Goal: Information Seeking & Learning: Learn about a topic

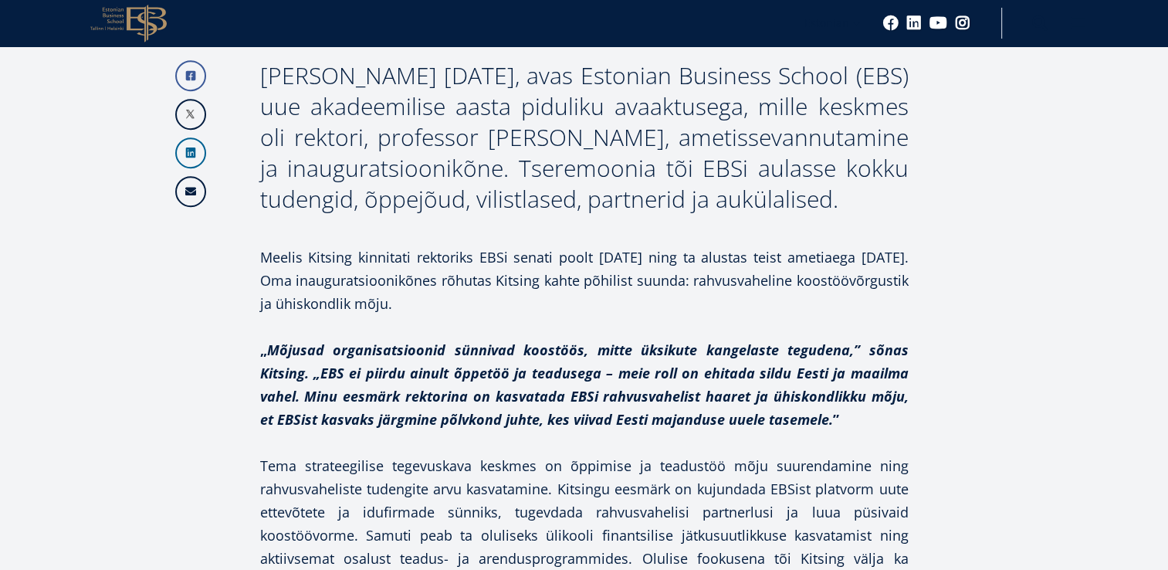
scroll to position [1087, 0]
click at [593, 245] on p "Meelis Kitsing kinnitati rektoriks EBSi senati poolt [DATE] ning ta alustas tei…" at bounding box center [584, 279] width 649 height 69
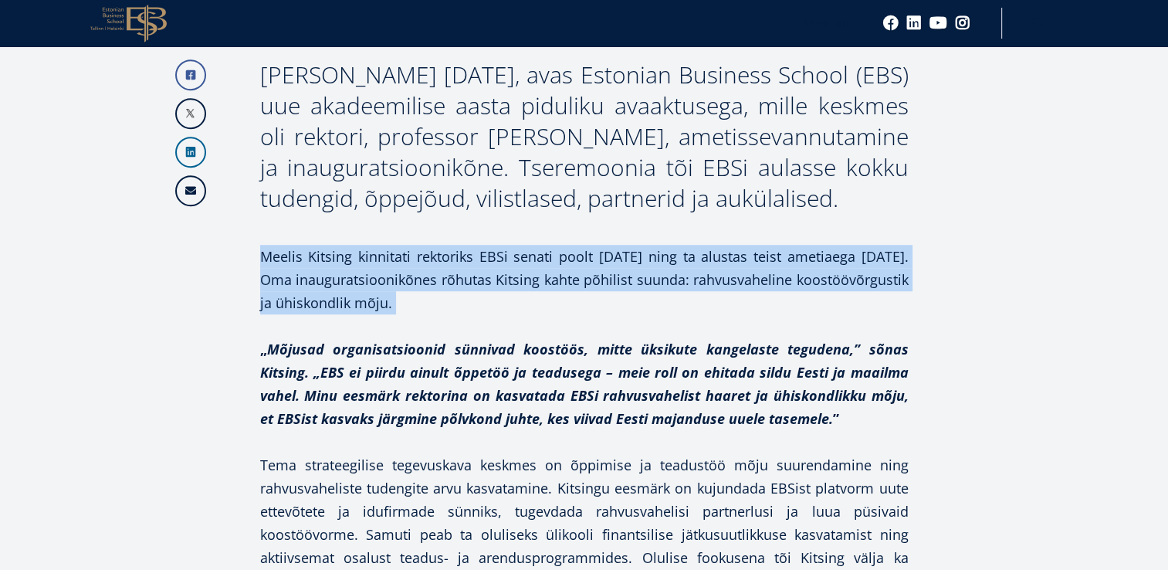
click at [593, 245] on p "Meelis Kitsing kinnitati rektoriks EBSi senati poolt [DATE] ning ta alustas tei…" at bounding box center [584, 279] width 649 height 69
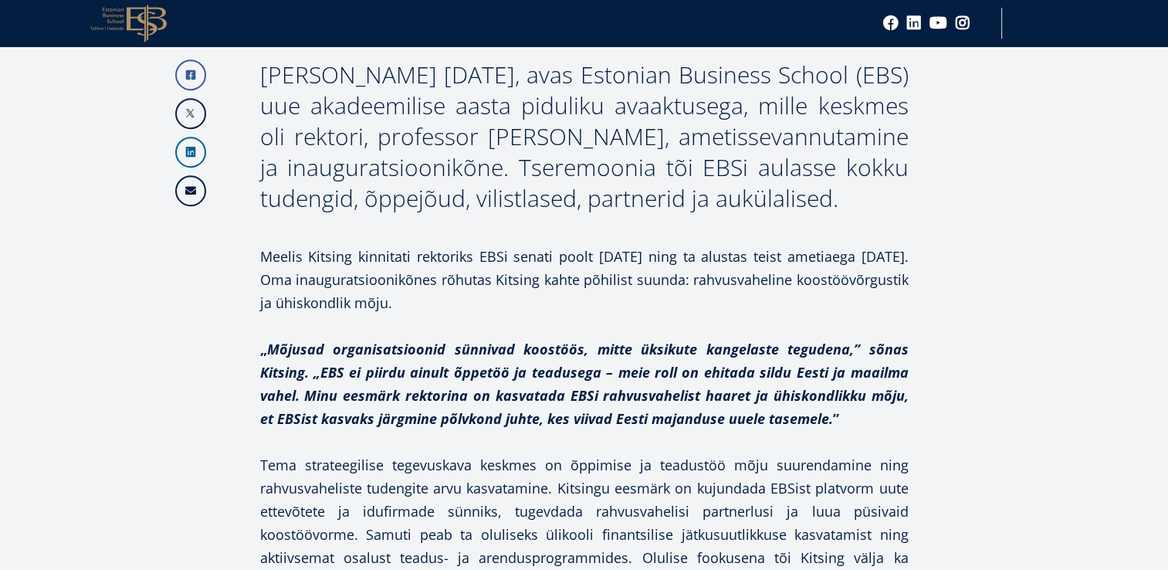
drag, startPoint x: 593, startPoint y: 227, endPoint x: 561, endPoint y: 283, distance: 64.0
click at [561, 340] on em "Mõjusad organisatsioonid sünnivad koostöös, mitte üksikute kangelaste tegudena,…" at bounding box center [584, 384] width 649 height 88
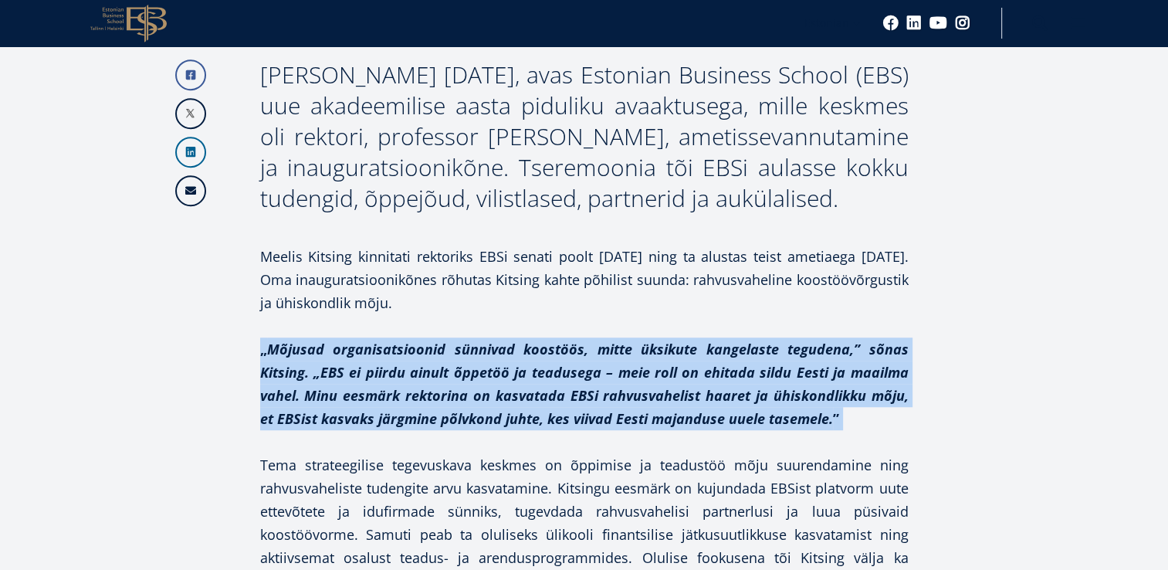
click at [561, 340] on em "Mõjusad organisatsioonid sünnivad koostöös, mitte üksikute kangelaste tegudena,…" at bounding box center [584, 384] width 649 height 88
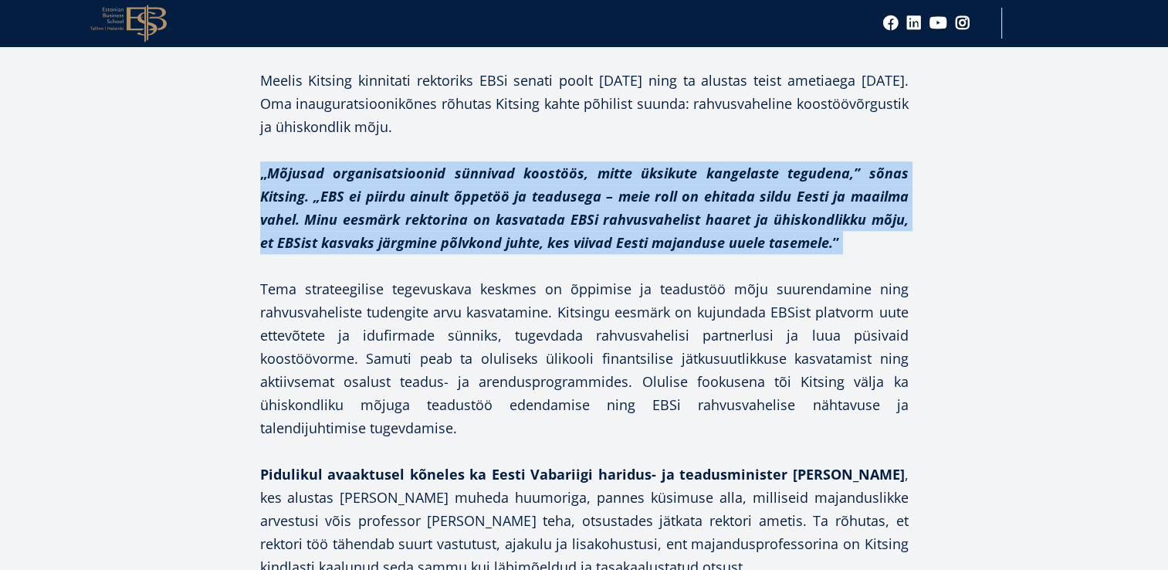
scroll to position [1264, 0]
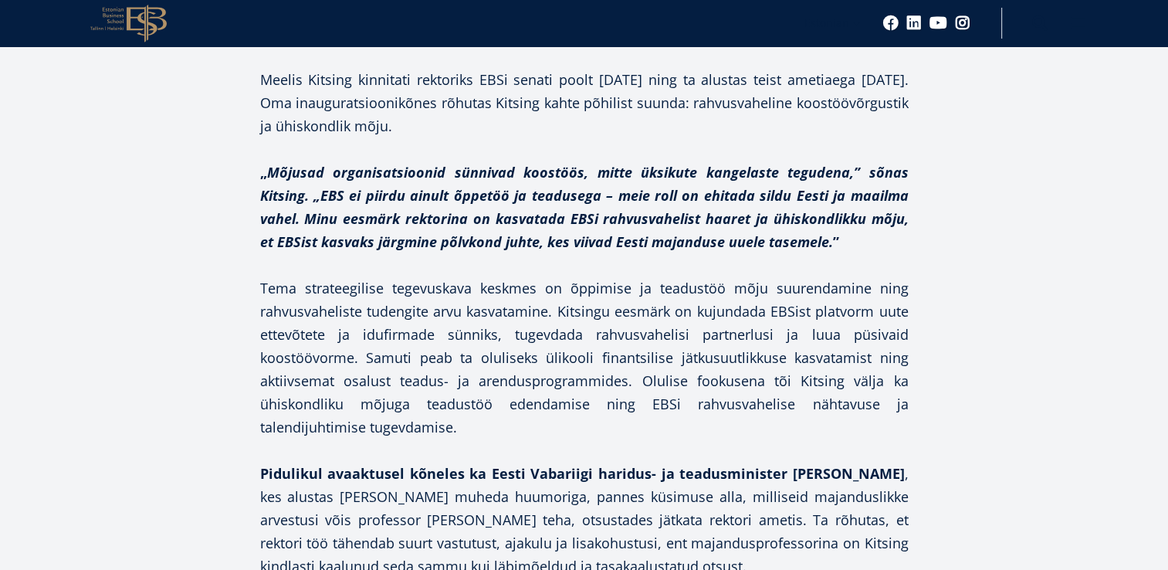
click at [561, 283] on p "Tema strateegilise tegevuskava keskmes on õppimise ja teadustöö mõju suurendami…" at bounding box center [584, 357] width 649 height 162
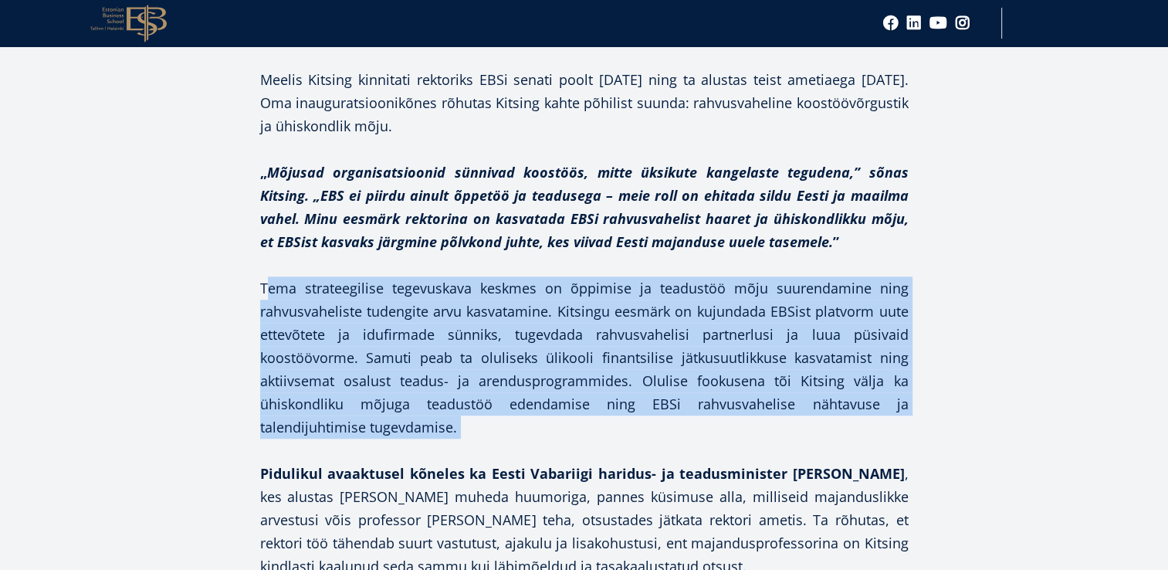
click at [561, 283] on p "Tema strateegilise tegevuskava keskmes on õppimise ja teadustöö mõju suurendami…" at bounding box center [584, 357] width 649 height 162
drag, startPoint x: 561, startPoint y: 283, endPoint x: 533, endPoint y: 346, distance: 69.5
click at [533, 346] on p "Tema strateegilise tegevuskava keskmes on õppimise ja teadustöö mõju suurendami…" at bounding box center [584, 357] width 649 height 162
click at [425, 356] on p "Tema strateegilise tegevuskava keskmes on õppimise ja teadustöö mõju suurendami…" at bounding box center [584, 357] width 649 height 162
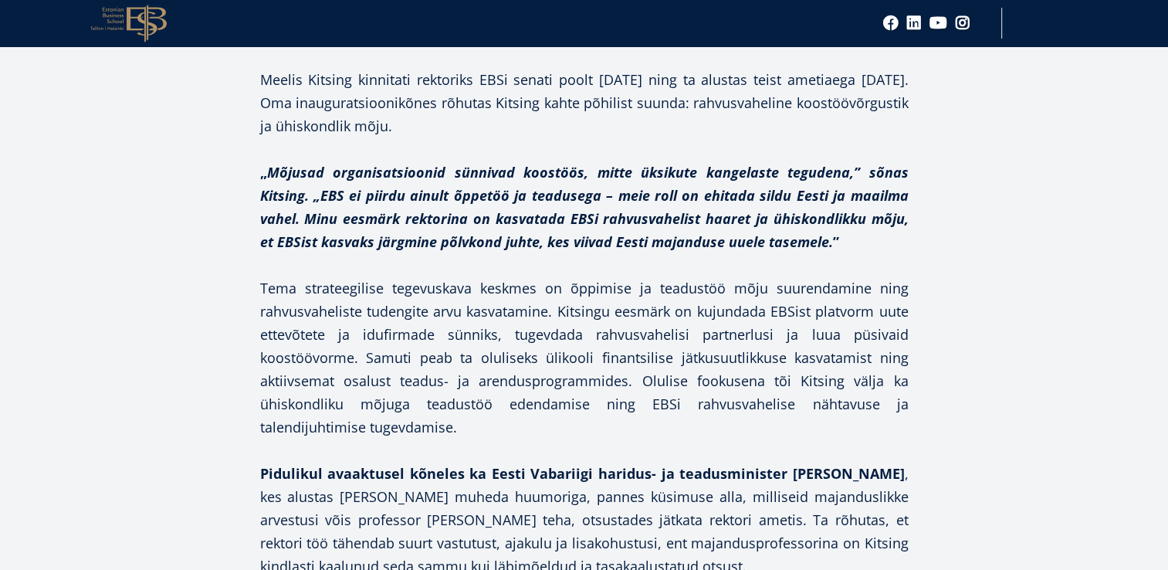
drag, startPoint x: 375, startPoint y: 289, endPoint x: 381, endPoint y: 357, distance: 68.2
click at [381, 357] on p "Tema strateegilise tegevuskava keskmes on õppimise ja teadustöö mõju suurendami…" at bounding box center [584, 357] width 649 height 162
drag, startPoint x: 381, startPoint y: 357, endPoint x: 367, endPoint y: 306, distance: 53.0
click at [367, 306] on p "Tema strateegilise tegevuskava keskmes on õppimise ja teadustöö mõju suurendami…" at bounding box center [584, 357] width 649 height 162
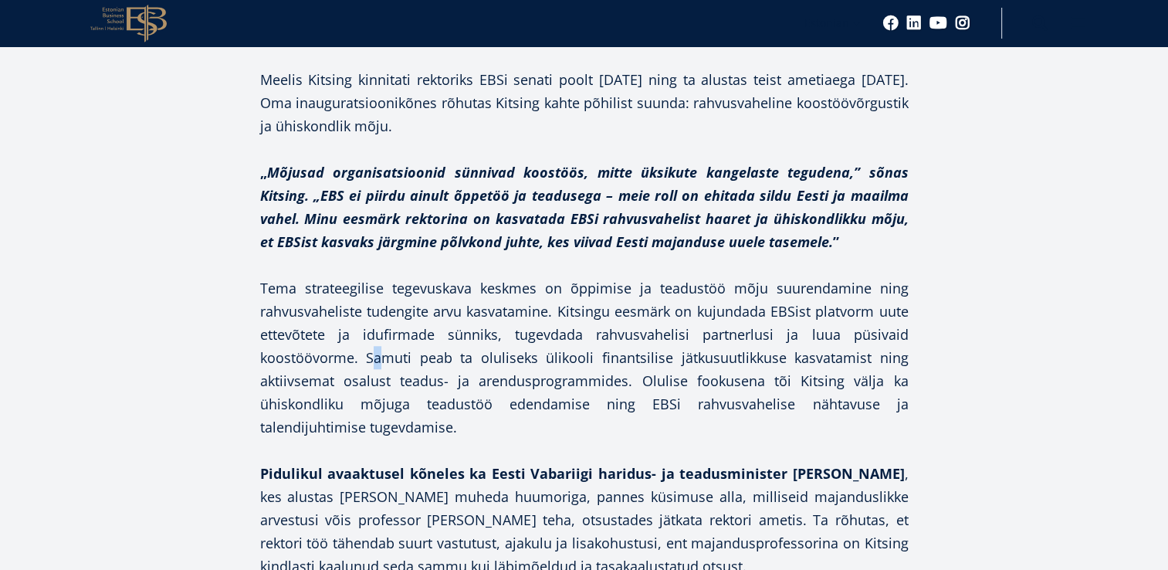
click at [367, 306] on p "Tema strateegilise tegevuskava keskmes on õppimise ja teadustöö mõju suurendami…" at bounding box center [584, 357] width 649 height 162
drag, startPoint x: 367, startPoint y: 306, endPoint x: 408, endPoint y: 375, distance: 80.6
click at [408, 375] on p "Tema strateegilise tegevuskava keskmes on õppimise ja teadustöö mõju suurendami…" at bounding box center [584, 357] width 649 height 162
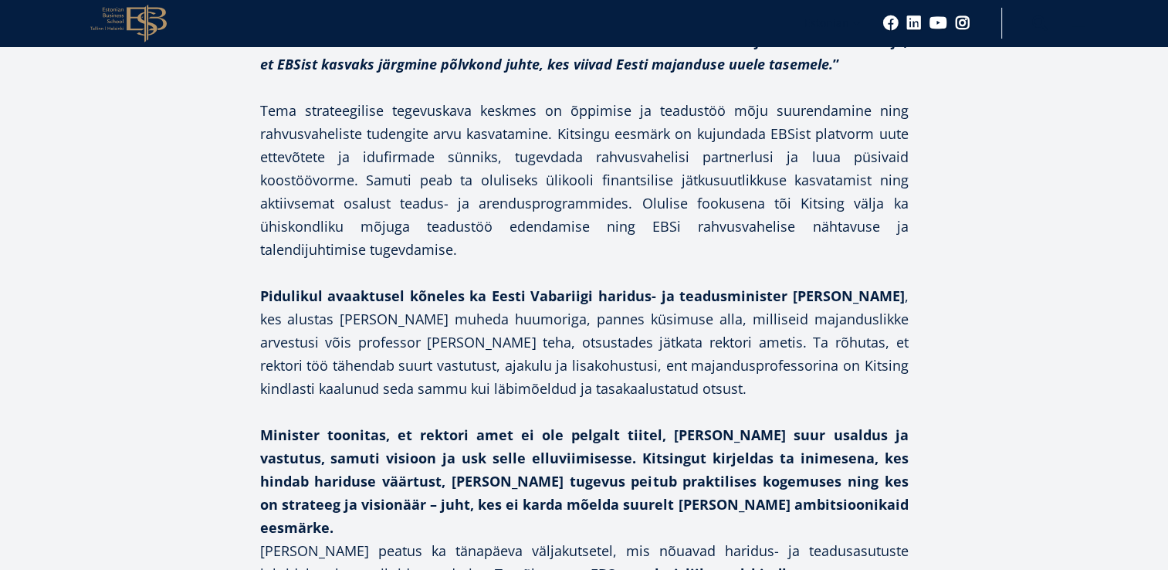
scroll to position [1466, 0]
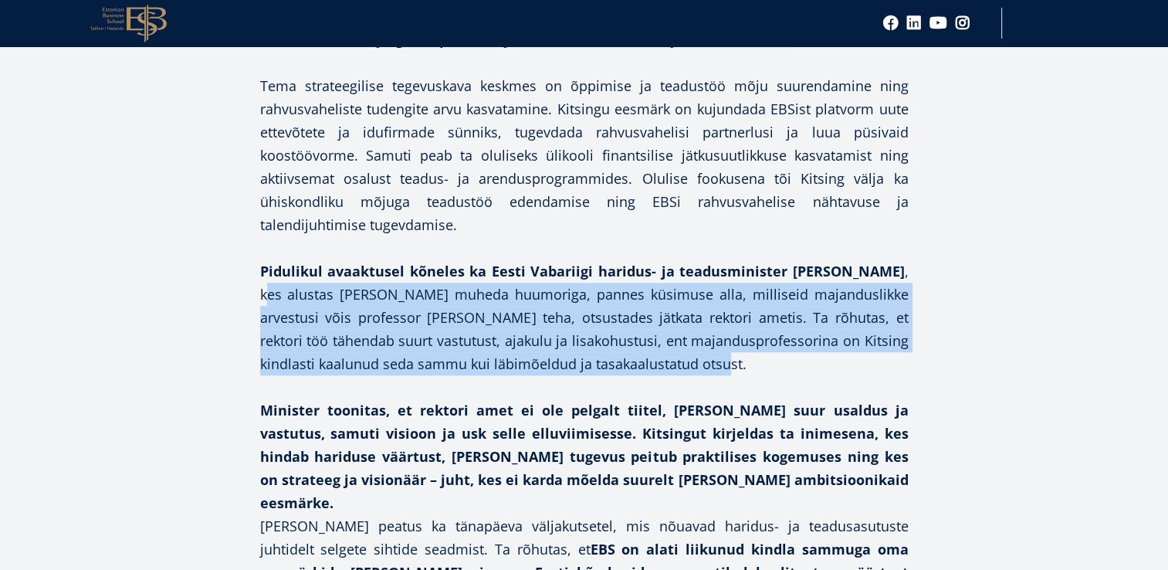
drag, startPoint x: 895, startPoint y: 208, endPoint x: 930, endPoint y: 297, distance: 96.1
click at [782, 310] on p "Pidulikul avaaktusel kõneles ka Eesti Vabariigi haridus- ja teadusminister [PER…" at bounding box center [584, 317] width 649 height 116
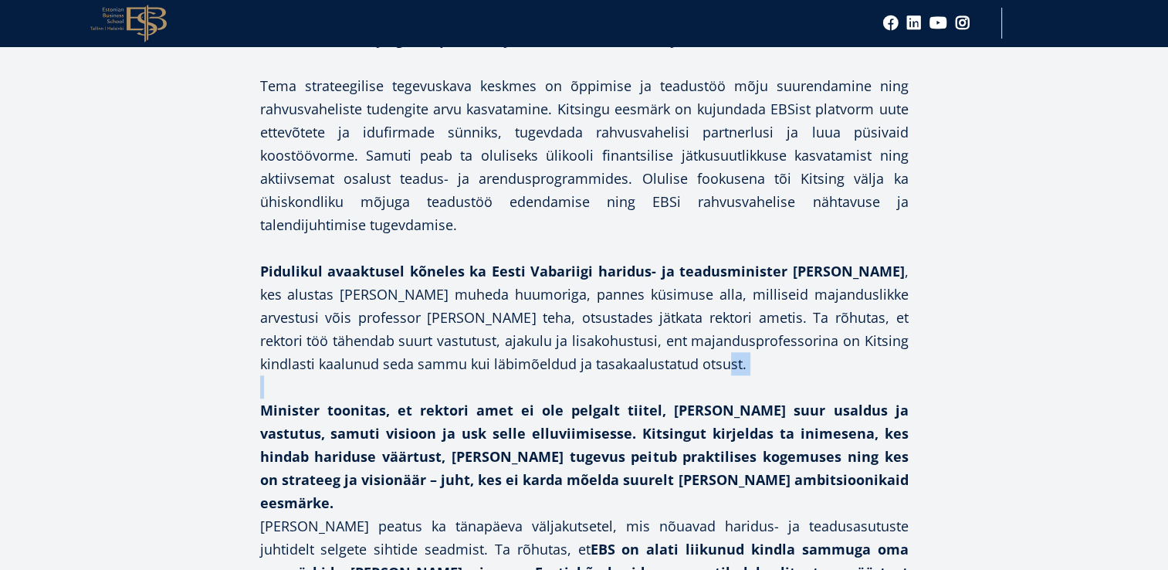
click at [782, 310] on p "Pidulikul avaaktusel kõneles ka Eesti Vabariigi haridus- ja teadusminister [PER…" at bounding box center [584, 317] width 649 height 116
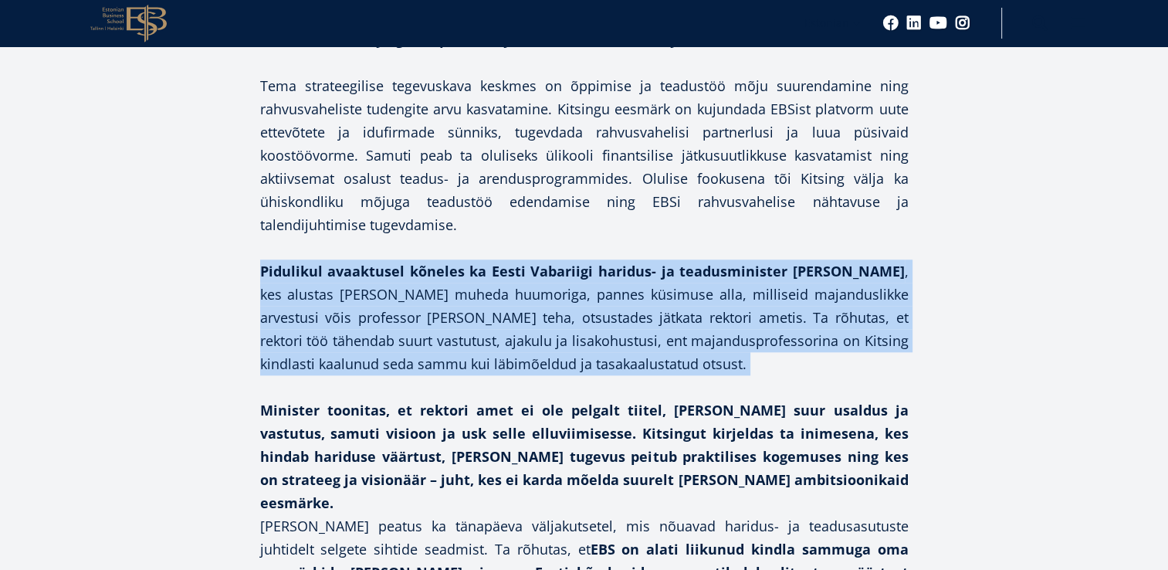
click at [782, 310] on p "Pidulikul avaaktusel kõneles ka Eesti Vabariigi haridus- ja teadusminister [PER…" at bounding box center [584, 317] width 649 height 116
click at [627, 303] on p "Pidulikul avaaktusel kõneles ka Eesti Vabariigi haridus- ja teadusminister [PER…" at bounding box center [584, 317] width 649 height 116
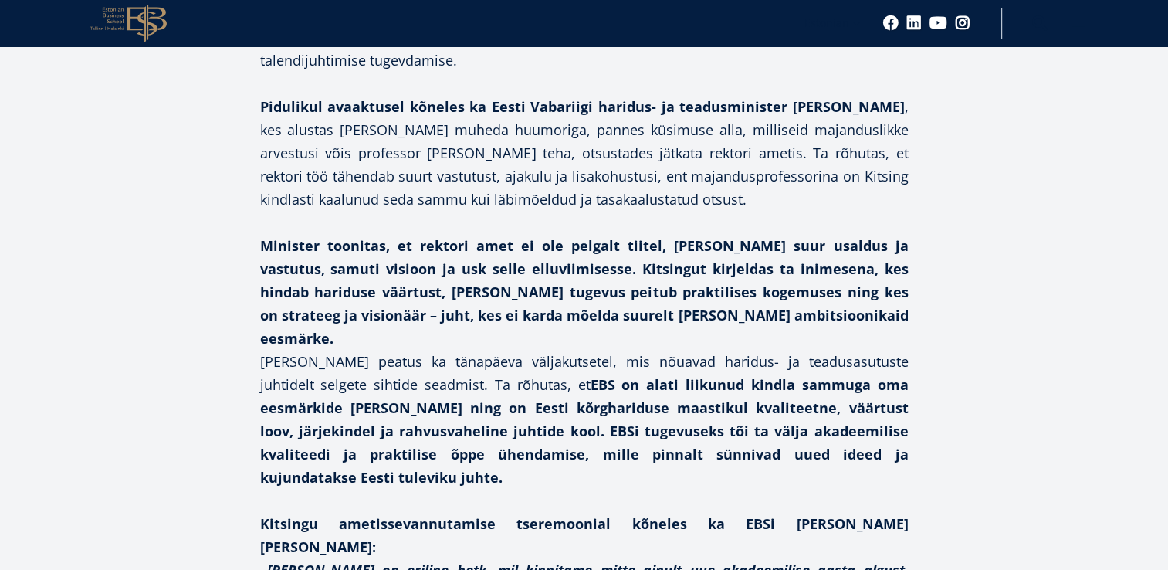
scroll to position [1702, 0]
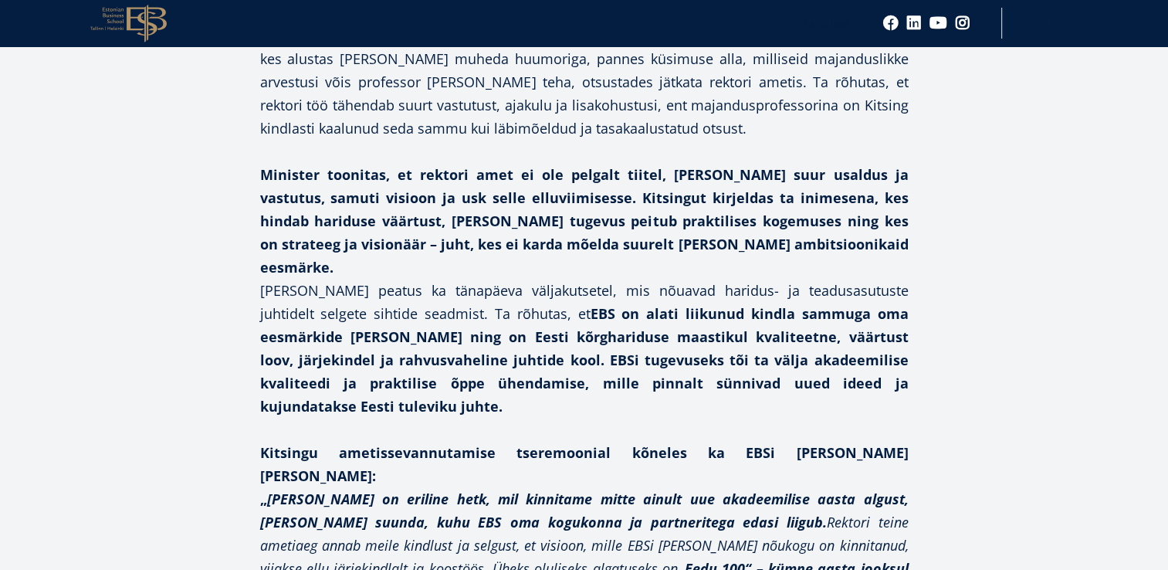
click at [636, 165] on strong "Minister toonitas, et rektori amet ei ole pelgalt tiitel, [PERSON_NAME] suur us…" at bounding box center [584, 220] width 649 height 111
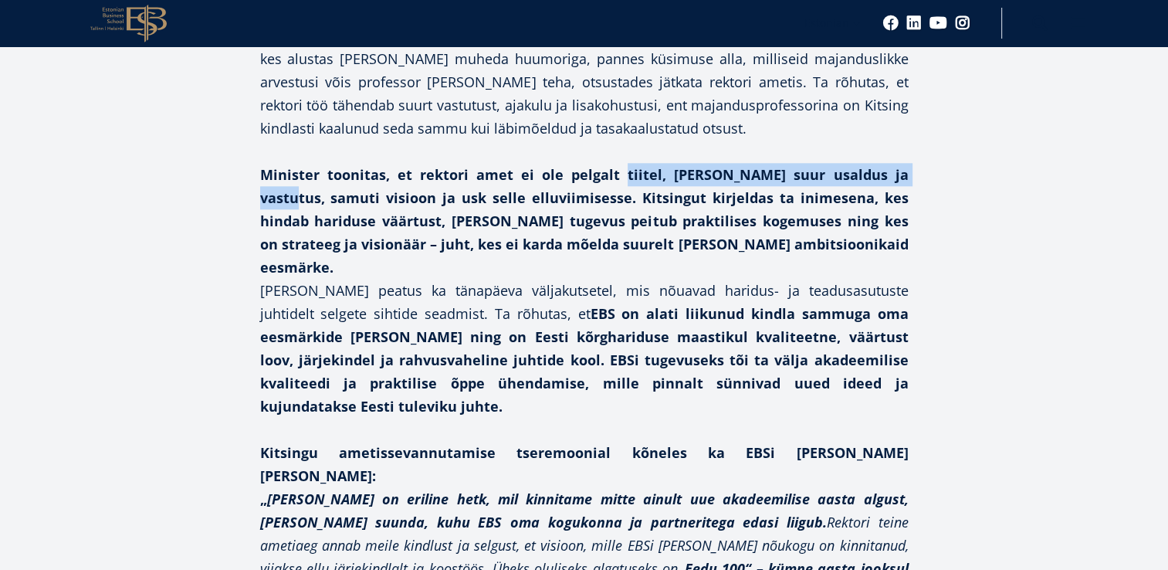
drag, startPoint x: 636, startPoint y: 103, endPoint x: 905, endPoint y: 107, distance: 268.7
click at [905, 165] on strong "Minister toonitas, et rektori amet ei ole pelgalt tiitel, [PERSON_NAME] suur us…" at bounding box center [584, 220] width 649 height 111
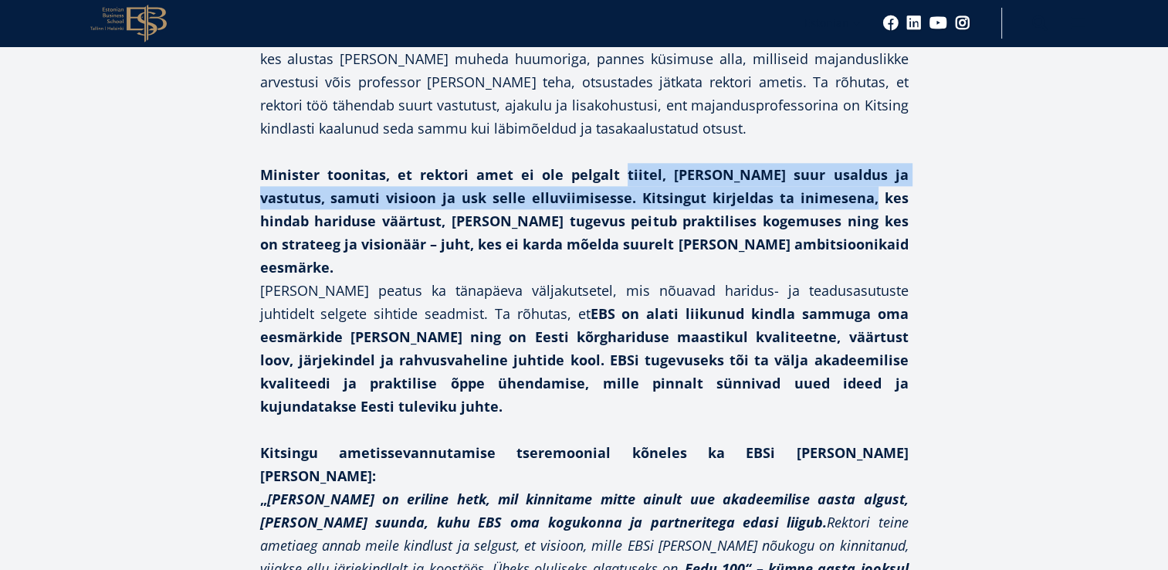
drag, startPoint x: 905, startPoint y: 107, endPoint x: 843, endPoint y: 136, distance: 68.4
click at [843, 165] on strong "Minister toonitas, et rektori amet ei ole pelgalt tiitel, [PERSON_NAME] suur us…" at bounding box center [584, 220] width 649 height 111
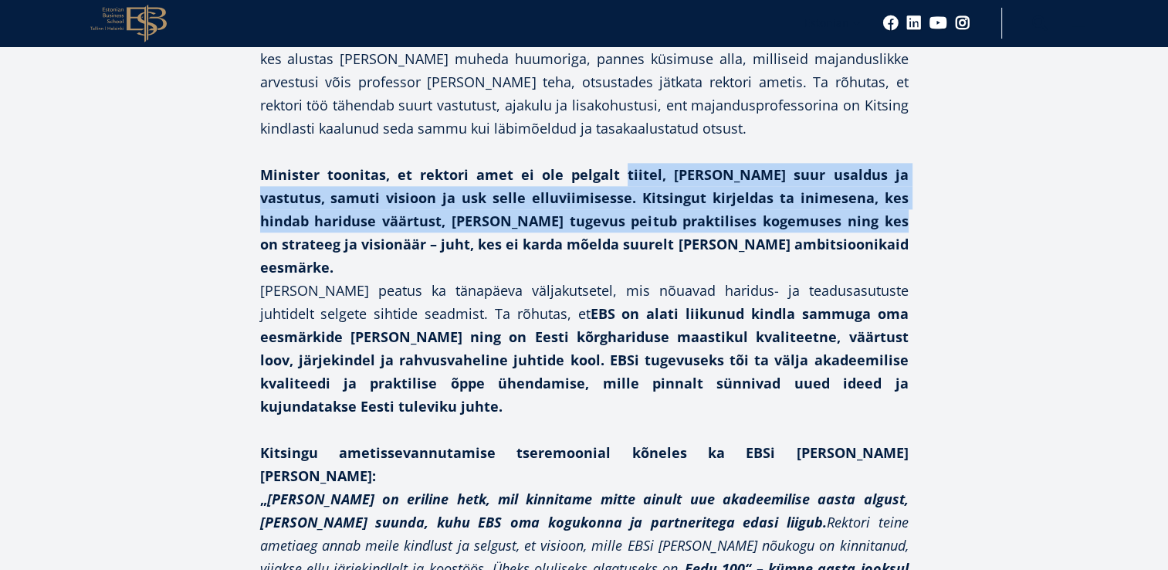
drag, startPoint x: 843, startPoint y: 136, endPoint x: 840, endPoint y: 150, distance: 14.2
click at [840, 165] on strong "Minister toonitas, et rektori amet ei ole pelgalt tiitel, [PERSON_NAME] suur us…" at bounding box center [584, 220] width 649 height 111
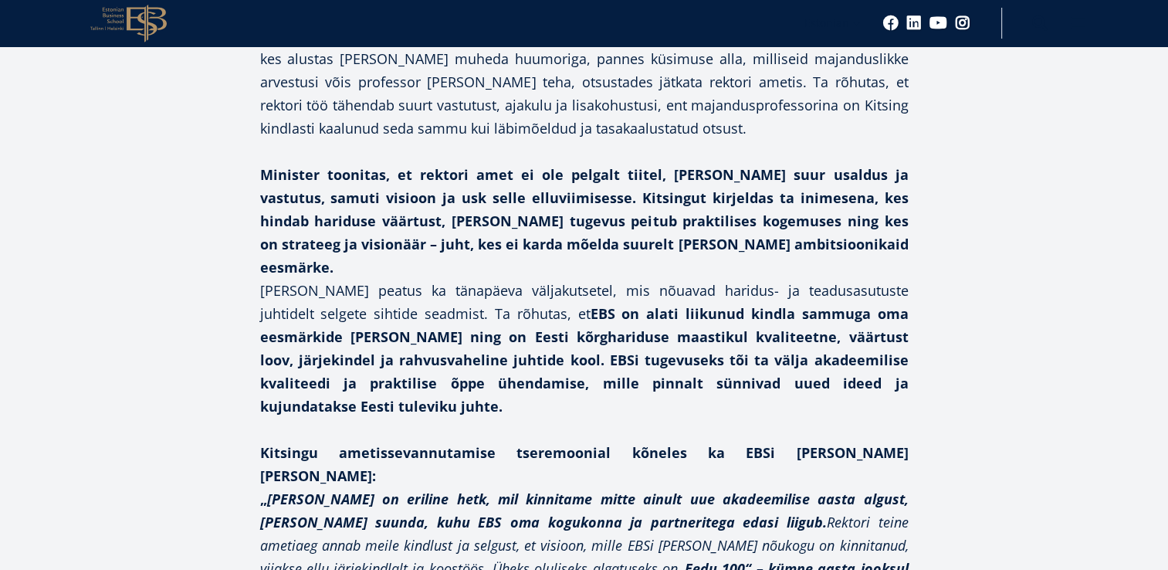
click at [732, 175] on strong "Minister toonitas, et rektori amet ei ole pelgalt tiitel, [PERSON_NAME] suur us…" at bounding box center [584, 220] width 649 height 111
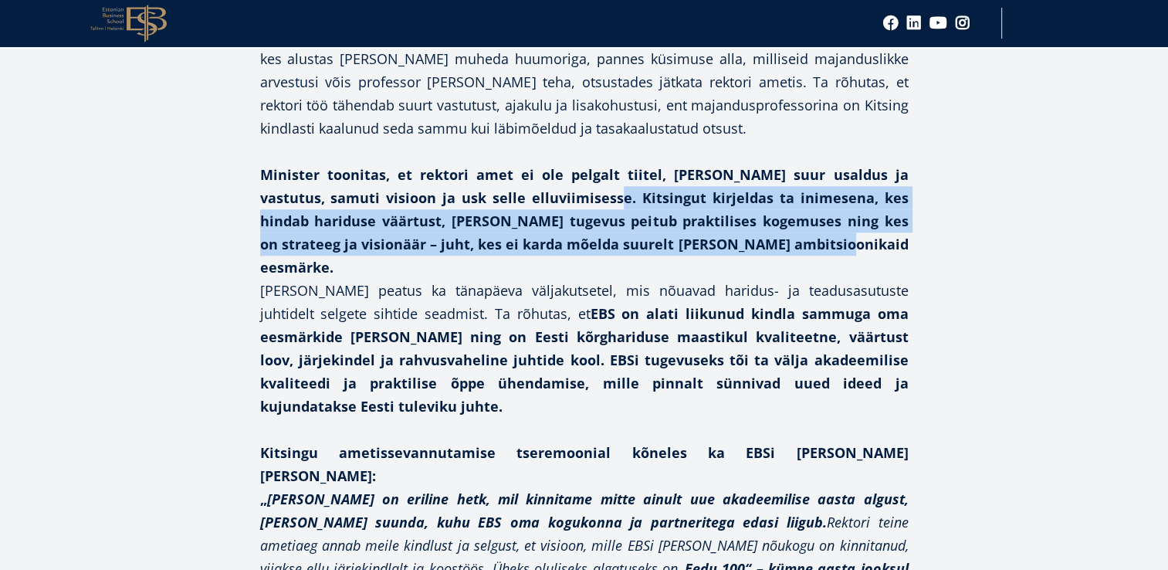
drag, startPoint x: 849, startPoint y: 181, endPoint x: 589, endPoint y: 135, distance: 263.4
click at [589, 163] on p "Minister toonitas, et rektori amet ei ole pelgalt tiitel, [PERSON_NAME] suur us…" at bounding box center [584, 221] width 649 height 116
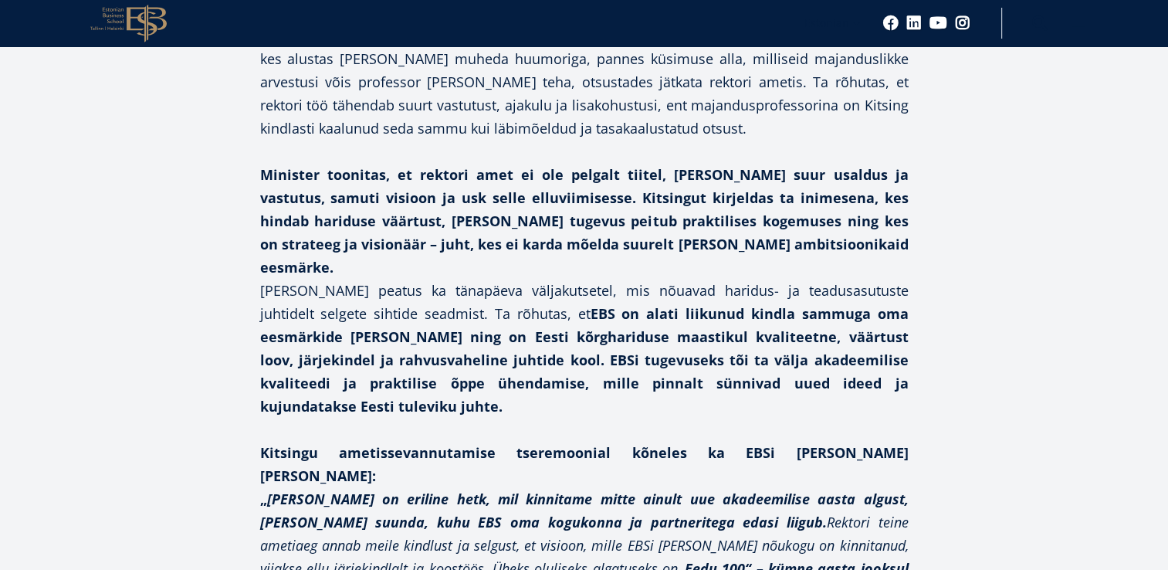
click at [473, 279] on p "[PERSON_NAME] peatus ka tänapäeva väljakutsetel, mis nõuavad haridus- ja teadus…" at bounding box center [584, 348] width 649 height 139
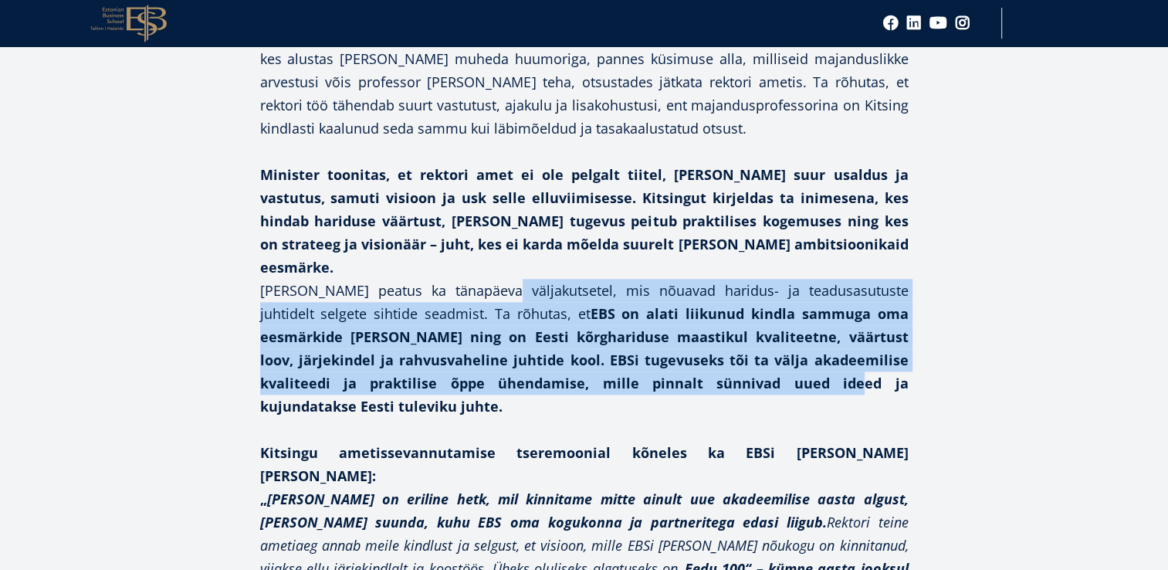
drag, startPoint x: 471, startPoint y: 208, endPoint x: 700, endPoint y: 304, distance: 247.8
click at [700, 304] on p "[PERSON_NAME] peatus ka tänapäeva väljakutsetel, mis nõuavad haridus- ja teadus…" at bounding box center [584, 348] width 649 height 139
click at [700, 304] on strong "EBS on alati liikunud kindla sammuga oma eesmärkide [PERSON_NAME] ning on Eesti…" at bounding box center [584, 359] width 649 height 111
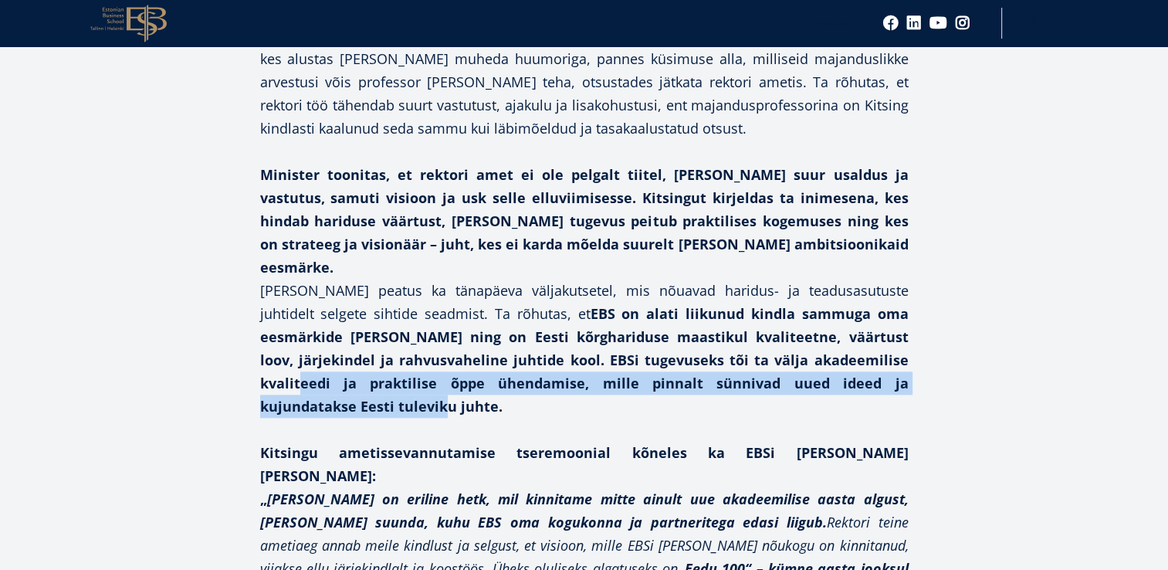
drag, startPoint x: 842, startPoint y: 266, endPoint x: 918, endPoint y: 307, distance: 86.7
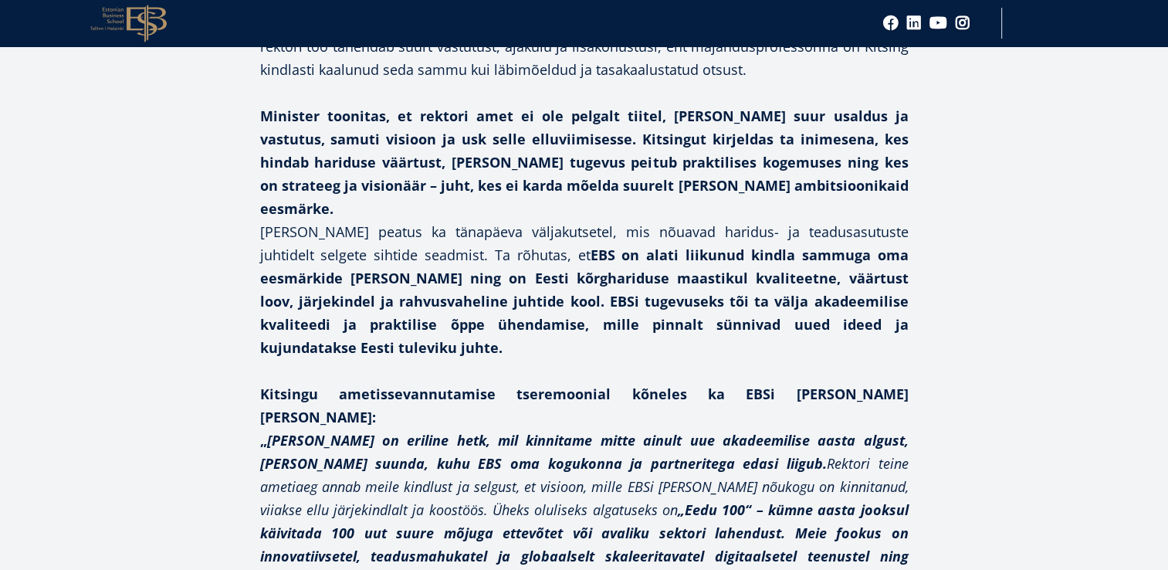
click at [806, 431] on em "[PERSON_NAME] on eriline hetk, mil kinnitame mitte ainult uue akadeemilise aast…" at bounding box center [584, 452] width 649 height 42
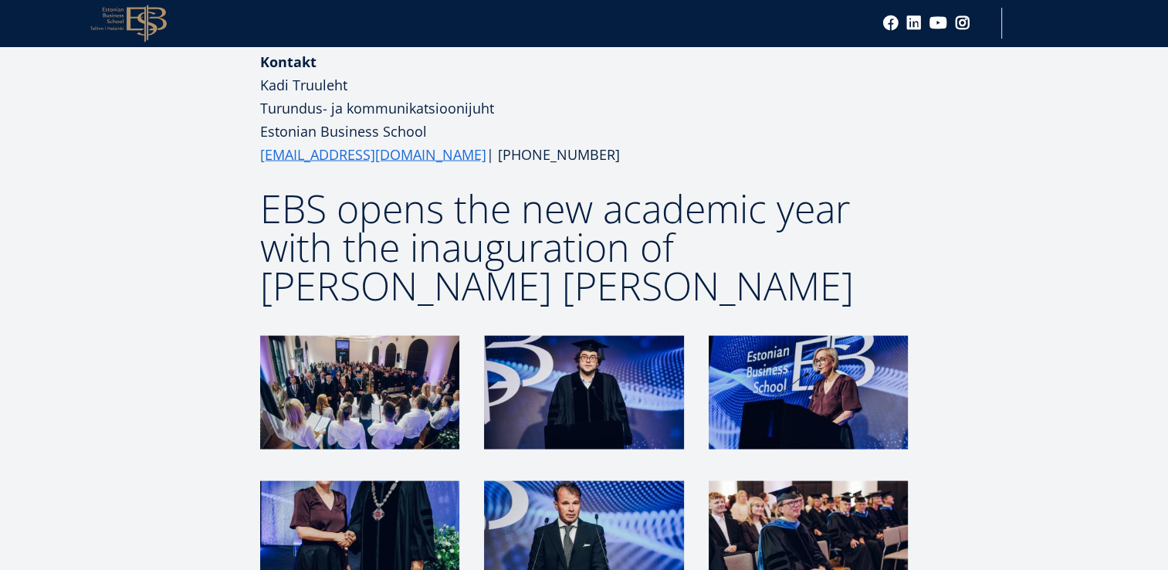
scroll to position [3084, 0]
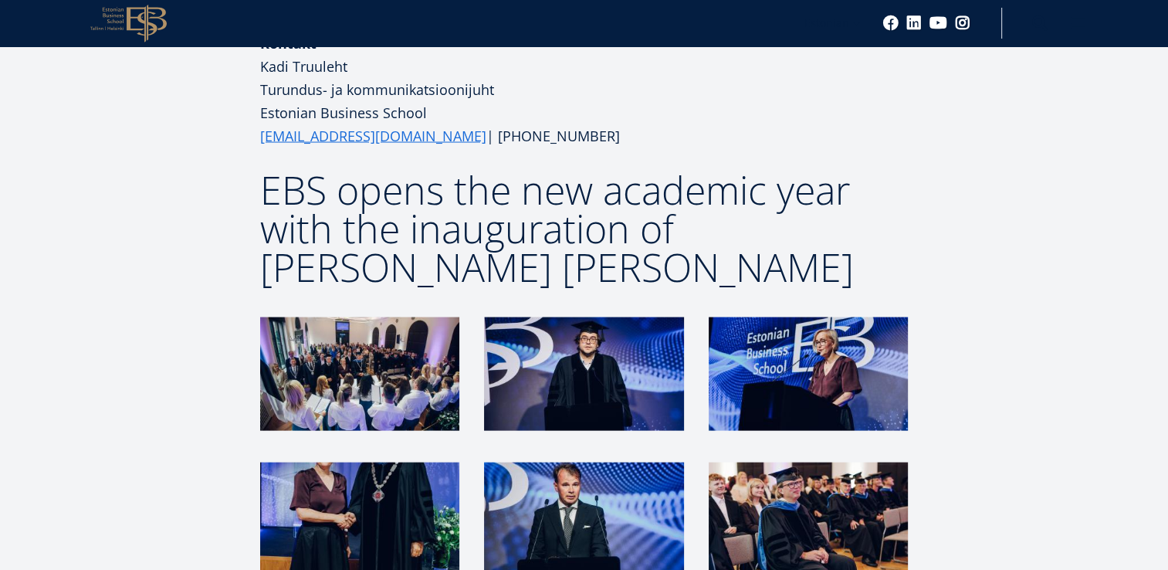
click at [385, 317] on img at bounding box center [359, 373] width 199 height 113
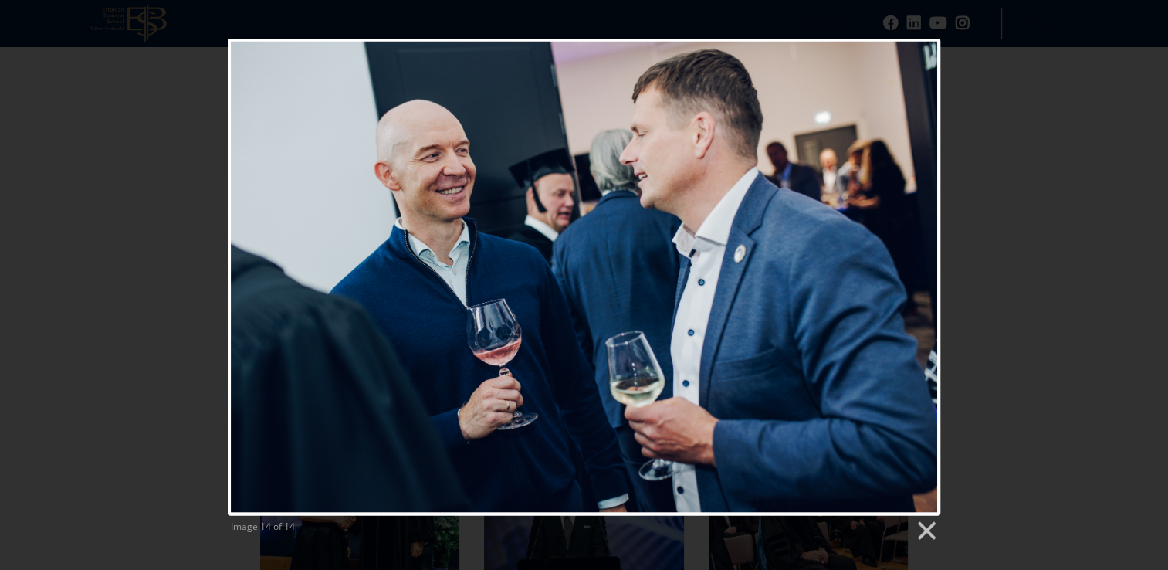
click at [1042, 216] on div "Image 14 of 14" at bounding box center [584, 291] width 1168 height 504
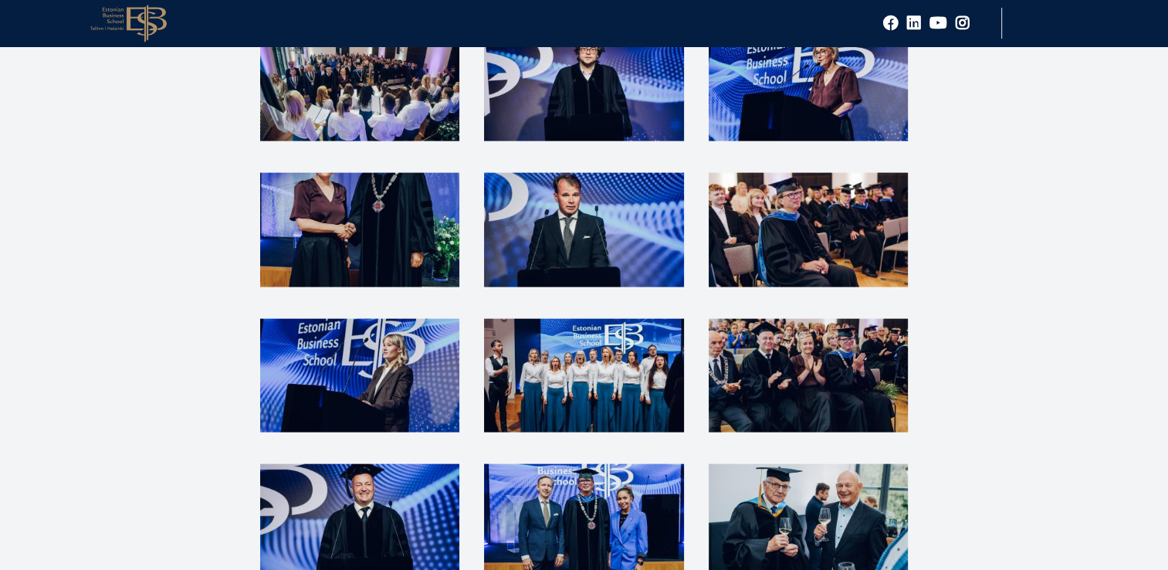
scroll to position [3374, 0]
